Goal: Task Accomplishment & Management: Manage account settings

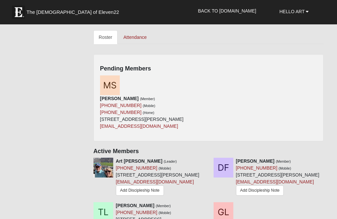
scroll to position [274, 0]
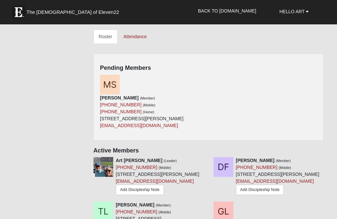
click at [115, 81] on img at bounding box center [110, 85] width 20 height 20
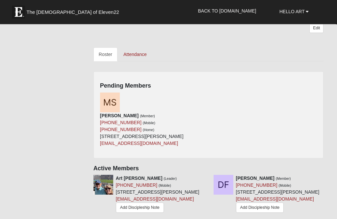
scroll to position [256, 0]
click at [105, 54] on link "Roster" at bounding box center [105, 54] width 24 height 14
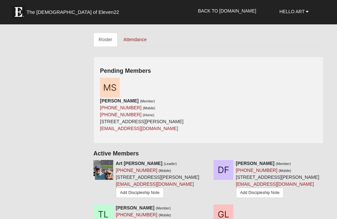
scroll to position [271, 0]
click at [143, 113] on small "(Home)" at bounding box center [149, 115] width 12 height 4
click at [208, 78] on icon at bounding box center [206, 80] width 5 height 5
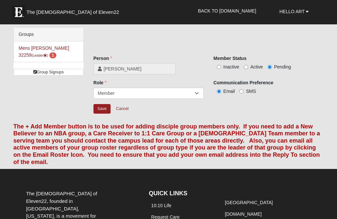
click at [248, 65] on label "Active" at bounding box center [253, 66] width 19 height 7
click at [248, 65] on input "Active" at bounding box center [246, 67] width 4 height 4
radio input "true"
click at [105, 109] on input "Save" at bounding box center [101, 109] width 17 height 10
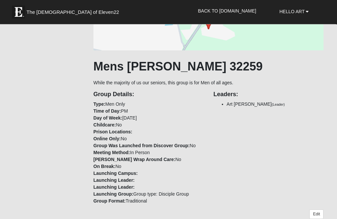
scroll to position [70, 0]
